Goal: Task Accomplishment & Management: Complete application form

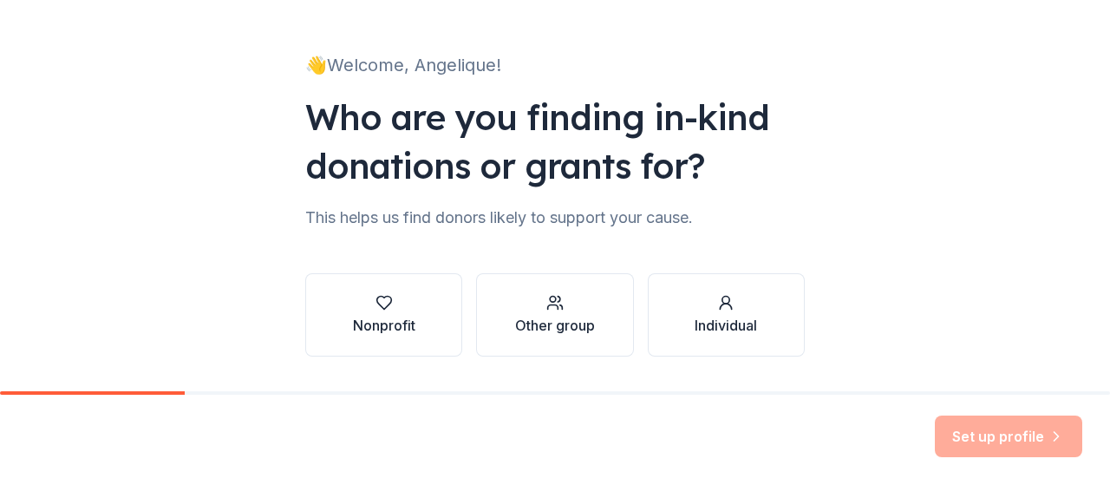
scroll to position [135, 0]
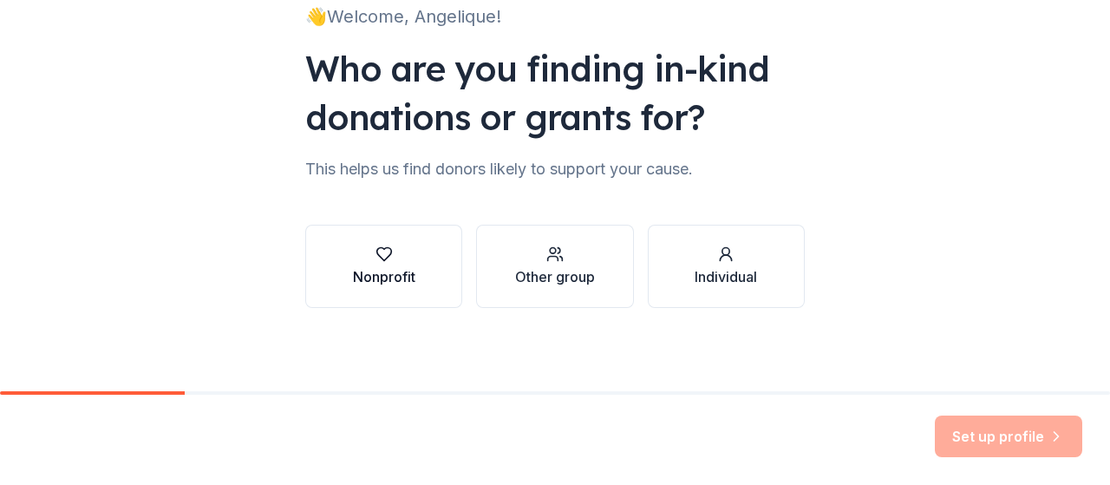
click at [392, 256] on div "button" at bounding box center [384, 253] width 62 height 17
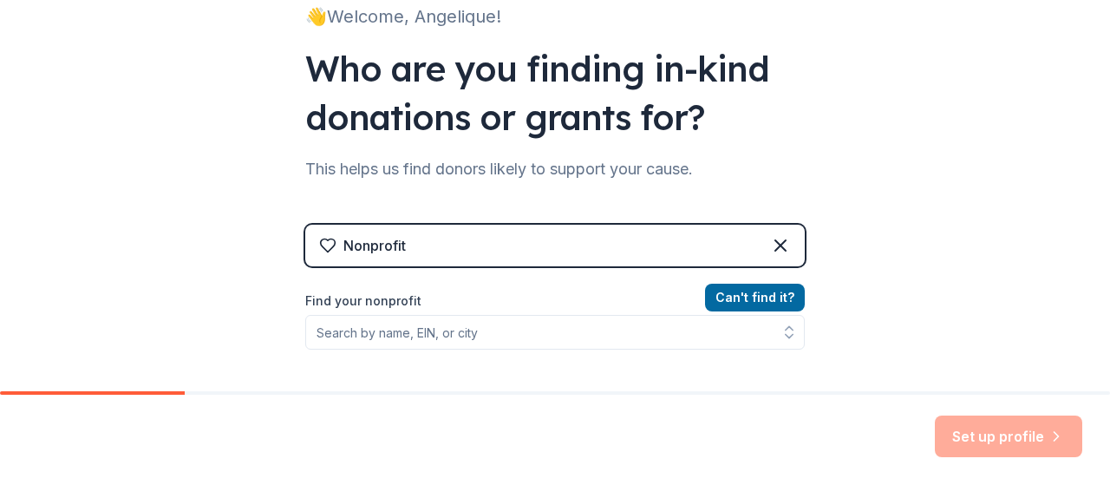
scroll to position [222, 0]
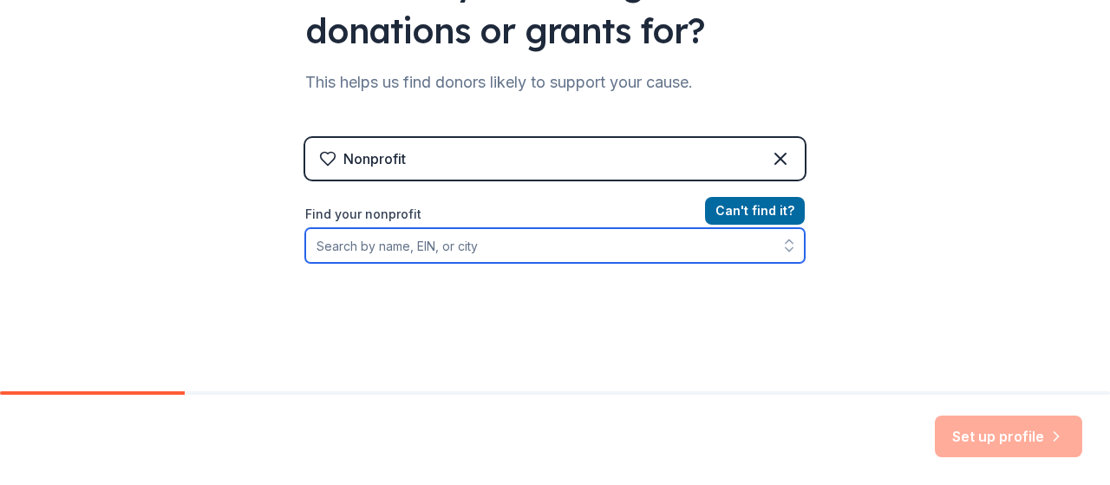
click at [351, 244] on input "Find your nonprofit" at bounding box center [554, 245] width 499 height 35
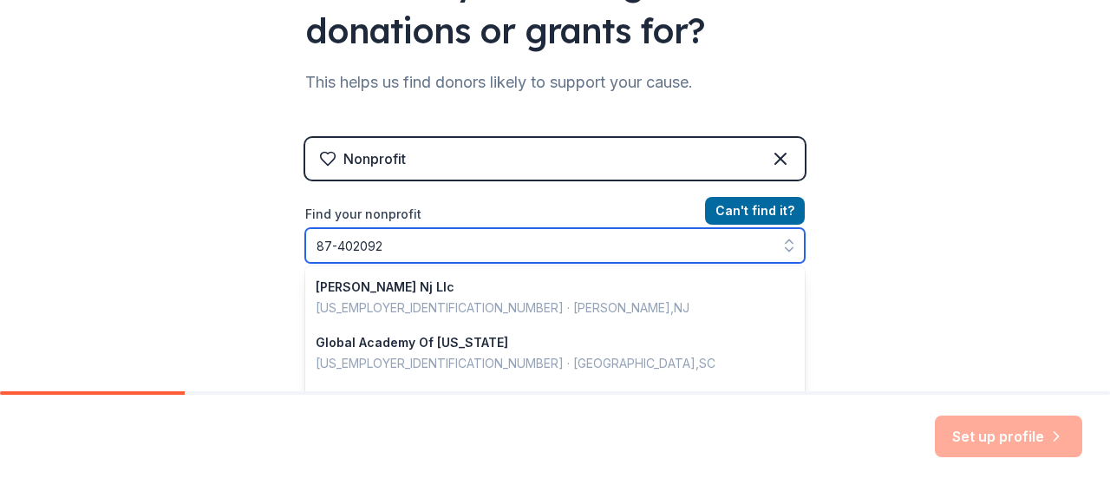
type input "[US_EMPLOYER_IDENTIFICATION_NUMBER]"
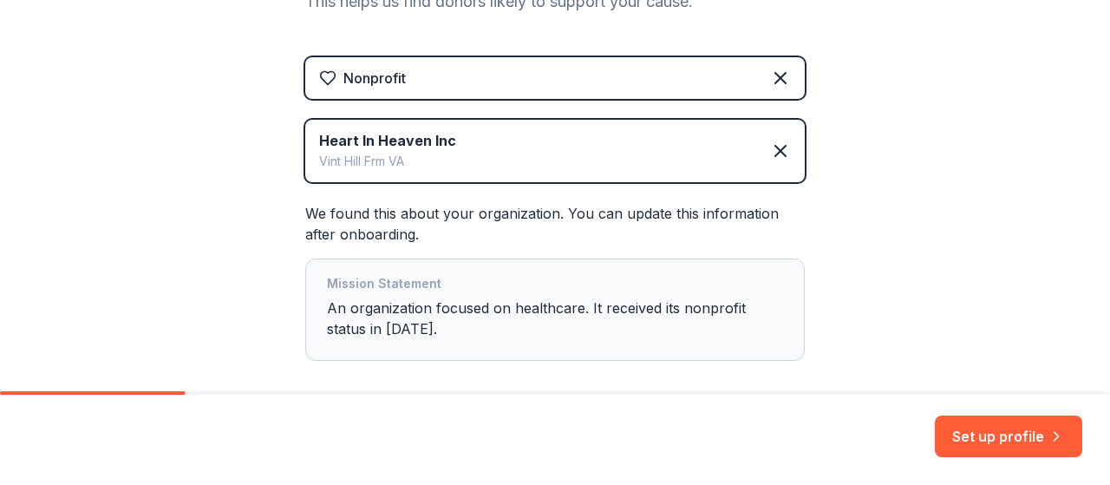
scroll to position [389, 0]
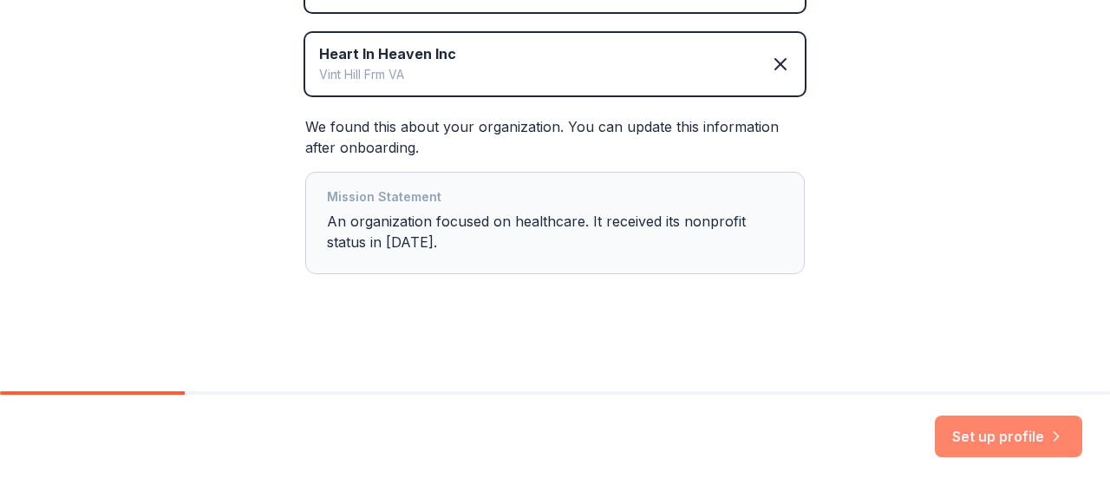
click at [981, 435] on button "Set up profile" at bounding box center [1008, 436] width 147 height 42
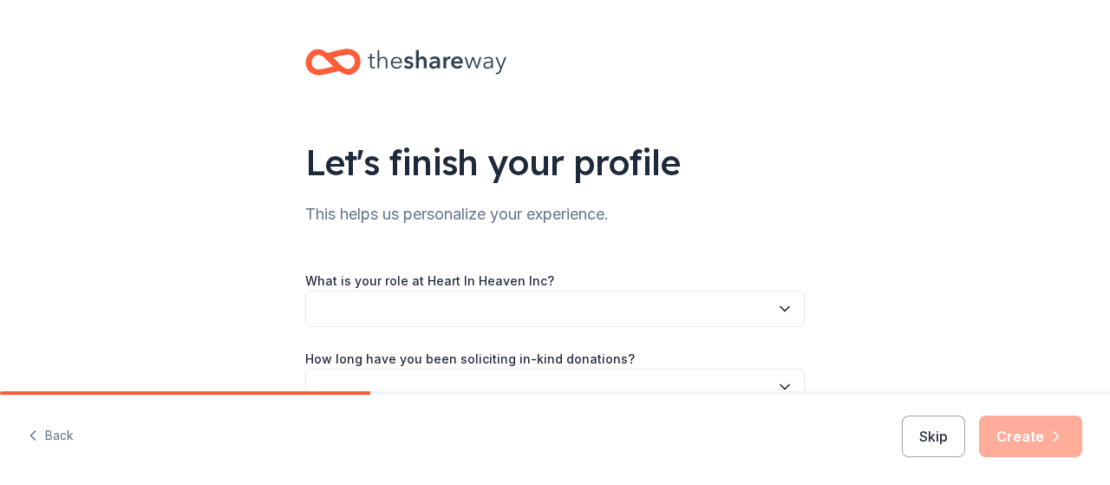
click at [780, 310] on icon "button" at bounding box center [784, 308] width 17 height 17
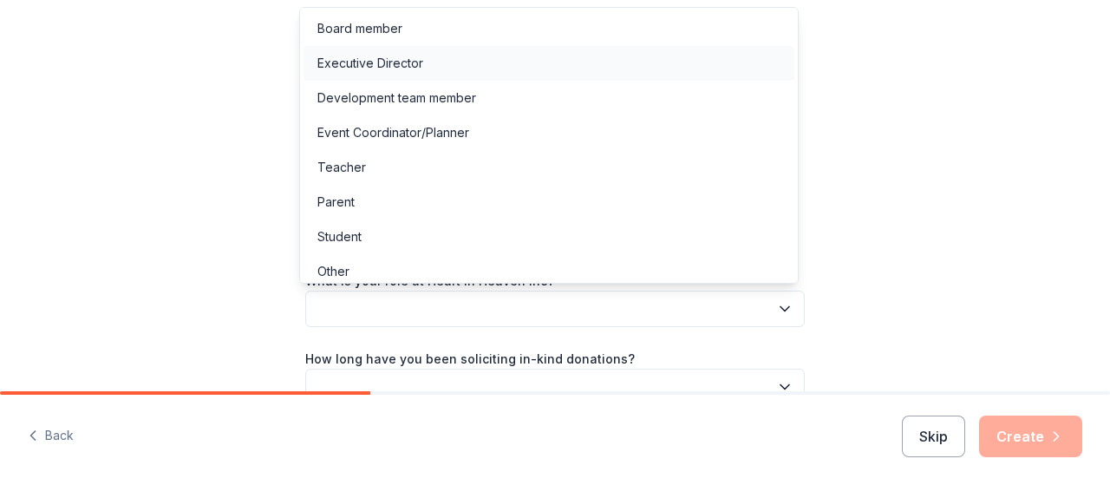
click at [387, 65] on div "Executive Director" at bounding box center [370, 63] width 106 height 21
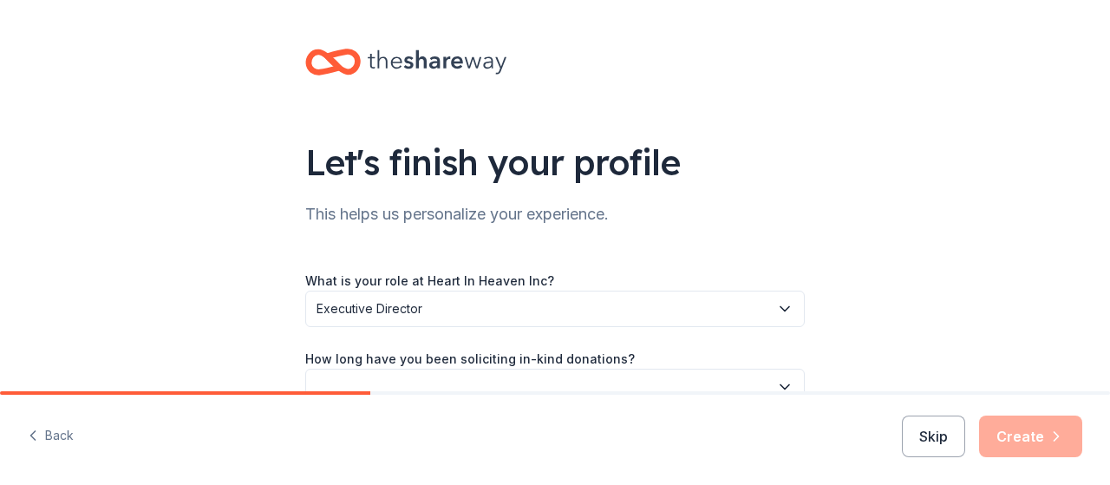
click at [777, 383] on icon "button" at bounding box center [784, 386] width 17 height 17
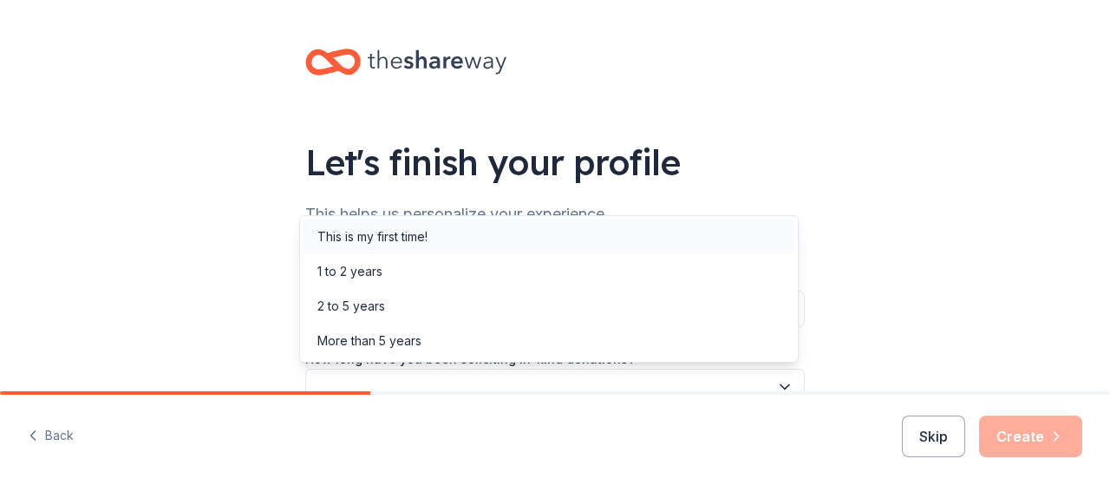
click at [401, 234] on div "This is my first time!" at bounding box center [372, 236] width 110 height 21
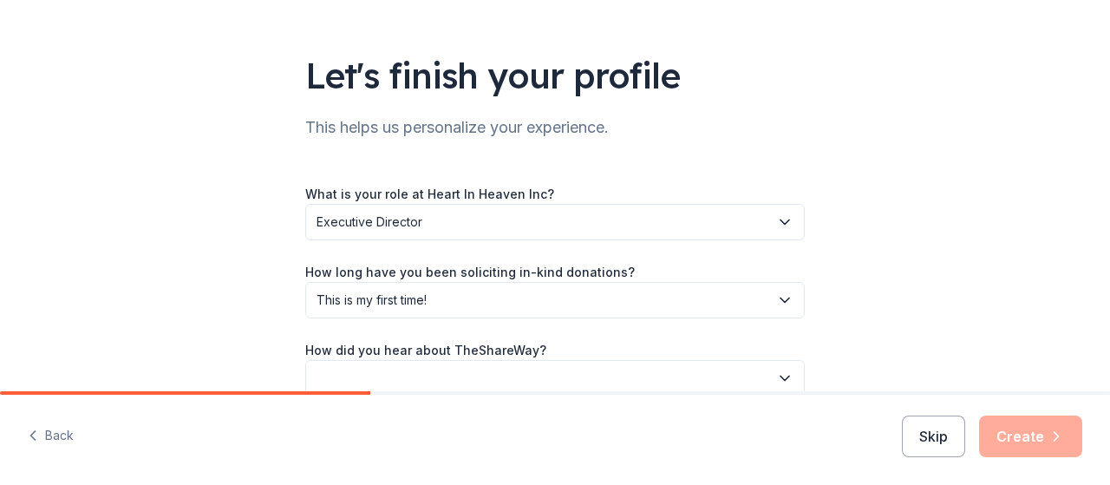
scroll to position [173, 0]
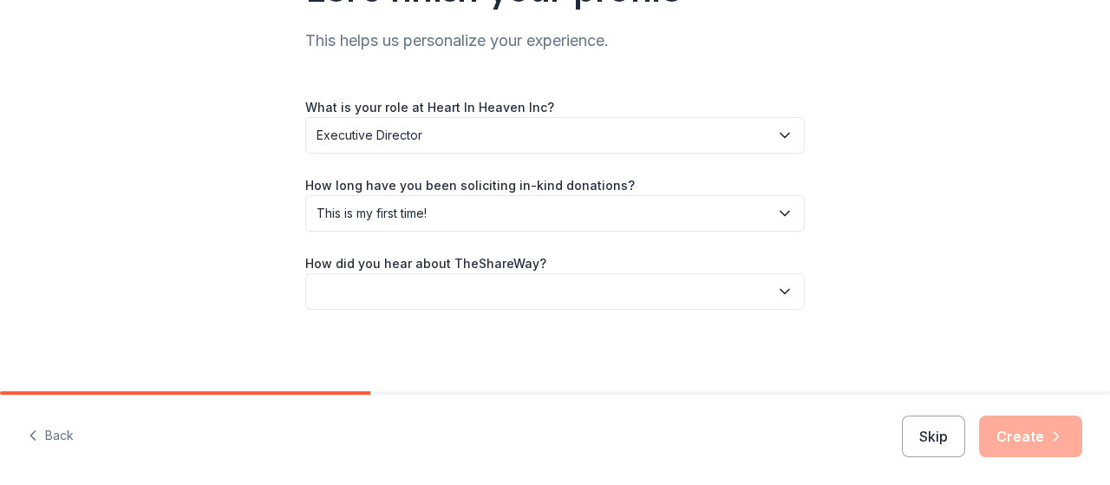
click at [781, 292] on icon "button" at bounding box center [784, 291] width 17 height 17
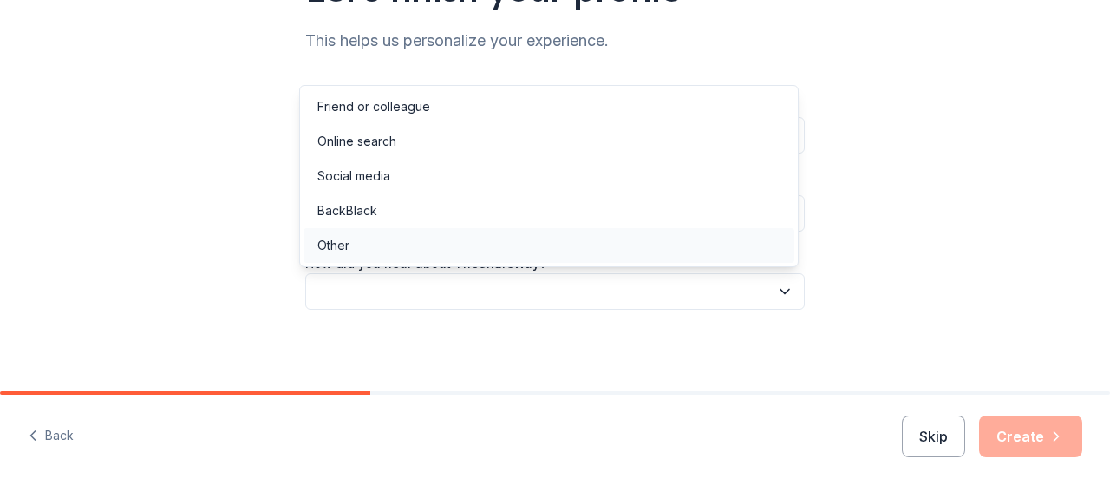
click at [360, 246] on div "Other" at bounding box center [548, 245] width 491 height 35
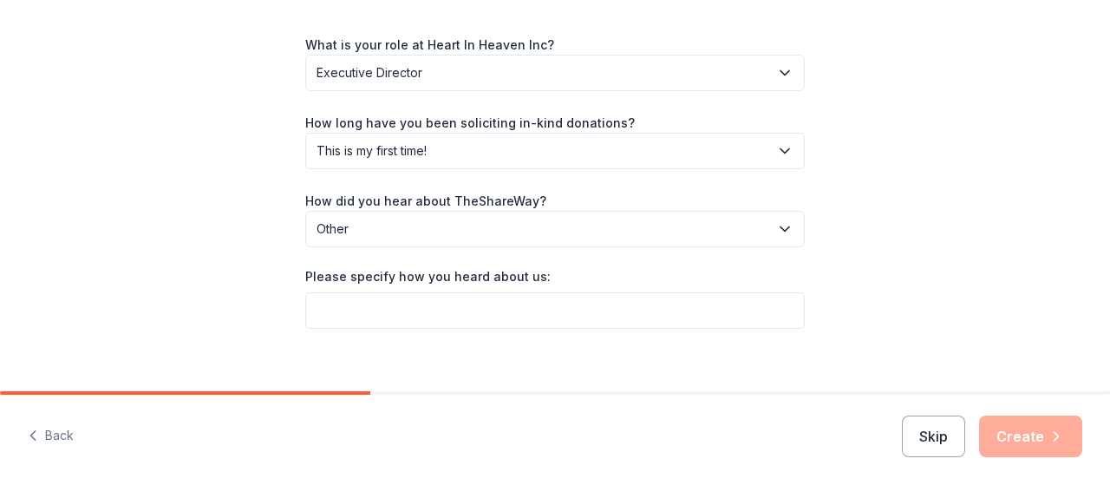
scroll to position [255, 0]
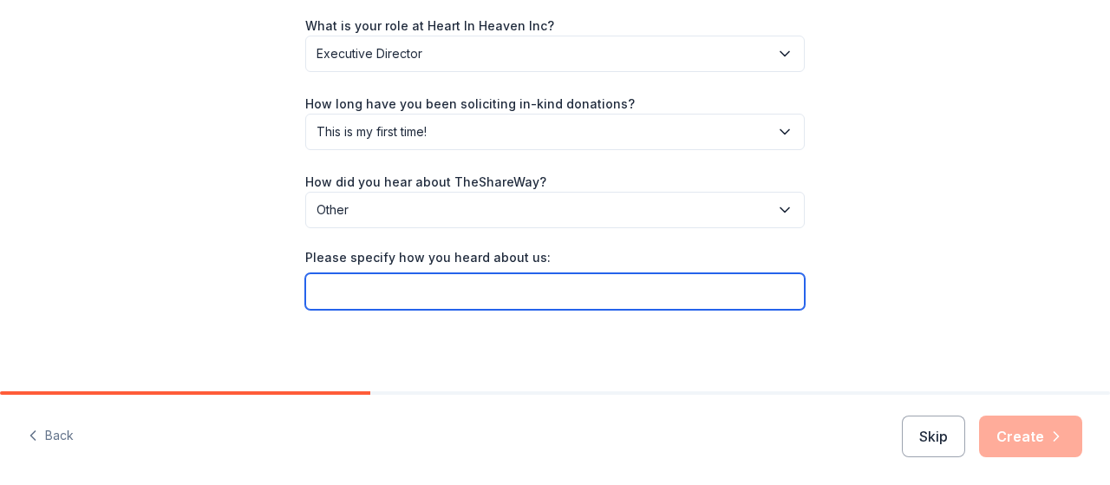
click at [441, 296] on input "Please specify how you heard about us:" at bounding box center [554, 291] width 499 height 36
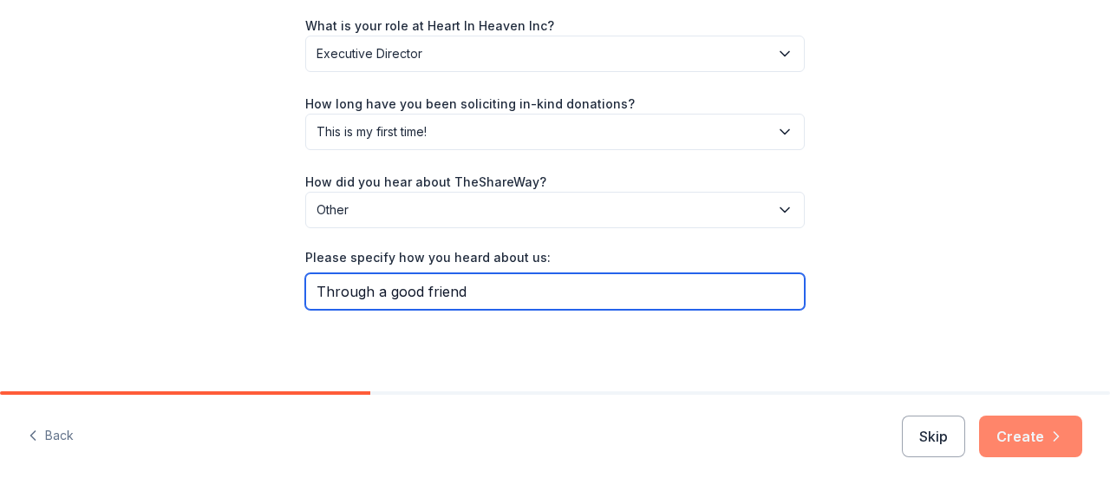
type input "Through a good friend"
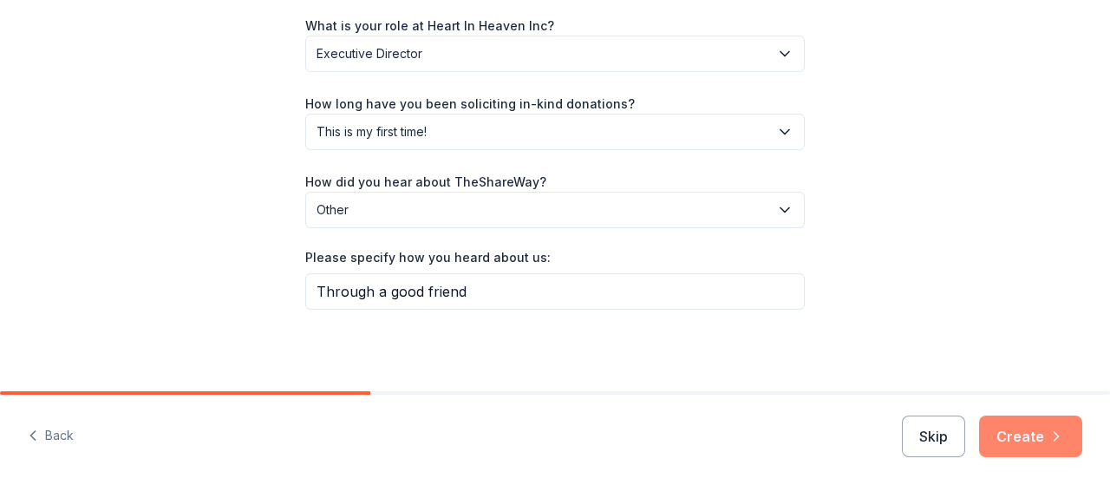
click at [1025, 435] on button "Create" at bounding box center [1030, 436] width 103 height 42
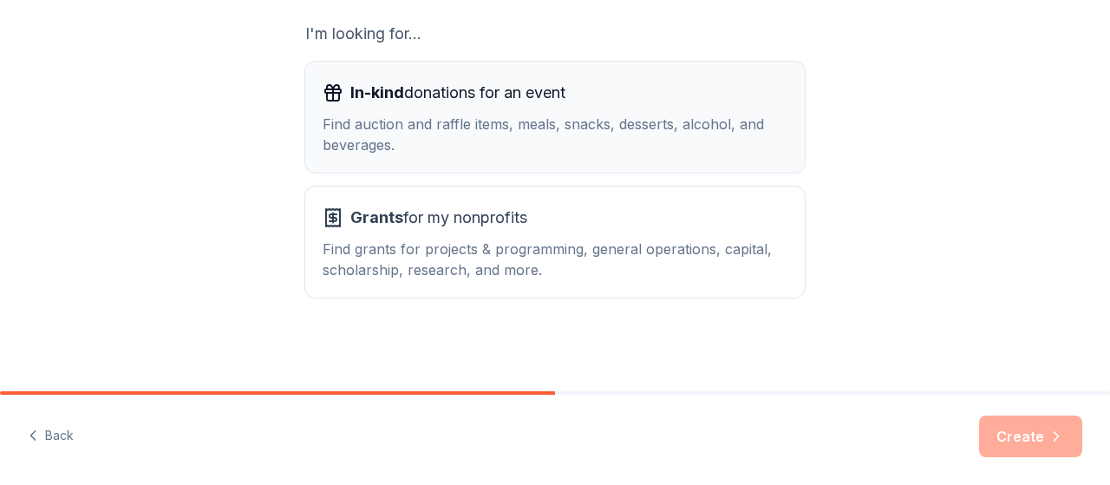
scroll to position [222, 0]
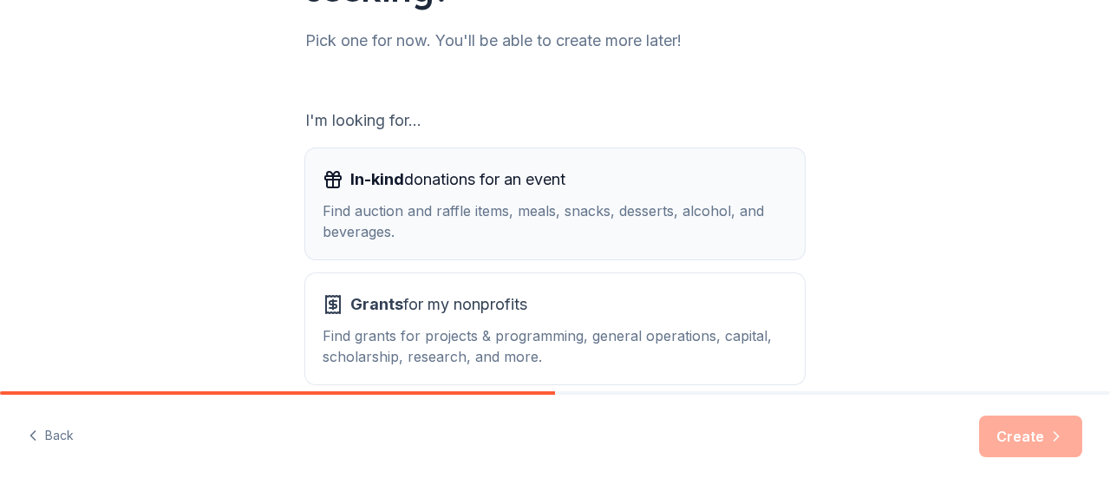
click at [446, 207] on div "Find auction and raffle items, meals, snacks, desserts, alcohol, and beverages." at bounding box center [555, 221] width 465 height 42
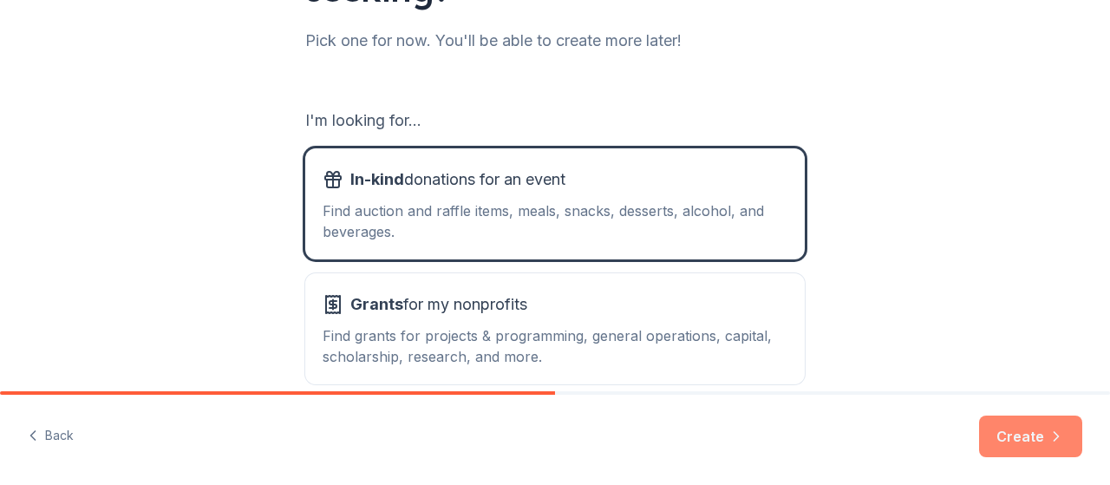
click at [1031, 433] on button "Create" at bounding box center [1030, 436] width 103 height 42
